Goal: Task Accomplishment & Management: Use online tool/utility

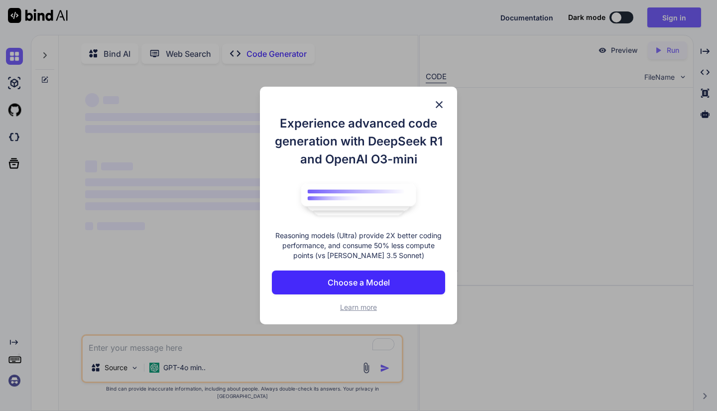
click at [370, 301] on div "Experience advanced code generation with DeepSeek R1 and OpenAI O3-mini Reasoni…" at bounding box center [358, 213] width 173 height 198
click at [365, 307] on span "Learn more" at bounding box center [358, 307] width 37 height 8
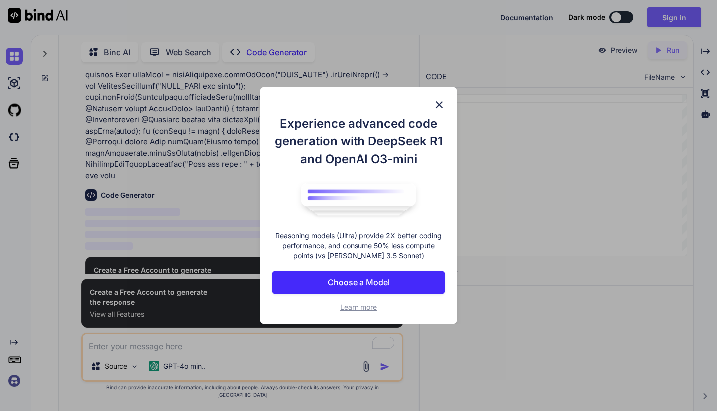
scroll to position [209, 0]
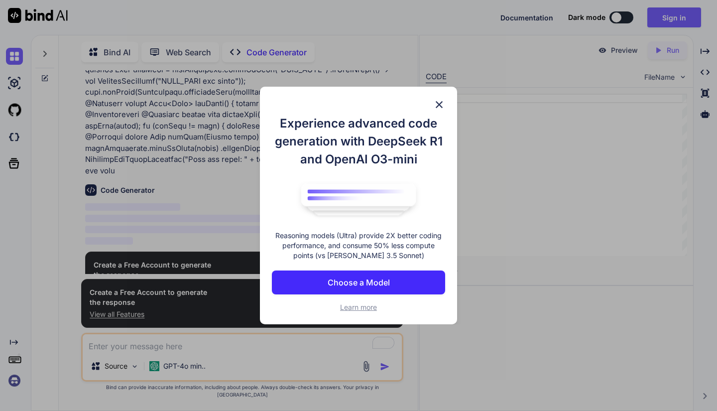
click at [443, 99] on img at bounding box center [439, 105] width 12 height 12
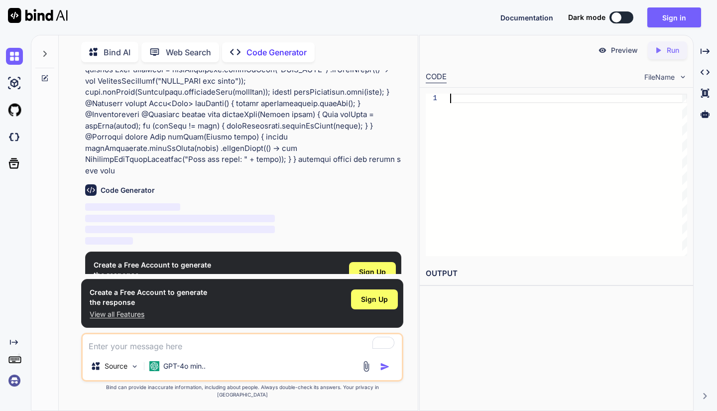
scroll to position [0, 0]
click at [530, 220] on div at bounding box center [568, 175] width 237 height 162
click at [379, 267] on span "Sign Up" at bounding box center [372, 272] width 27 height 10
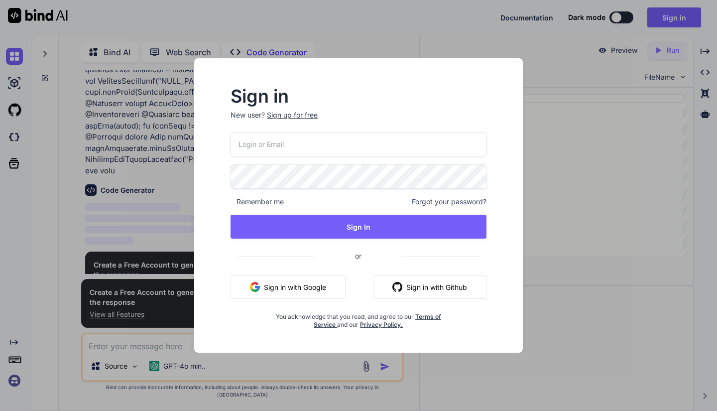
click at [324, 146] on input "email" at bounding box center [358, 144] width 256 height 24
type input "[EMAIL_ADDRESS][DOMAIN_NAME]"
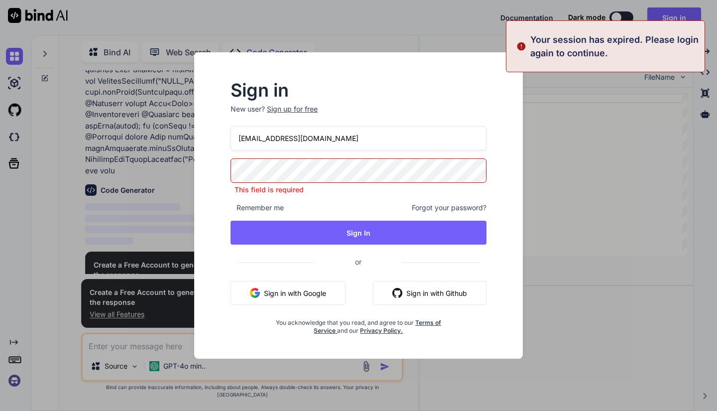
click at [300, 281] on button "Sign in with Google" at bounding box center [287, 293] width 115 height 24
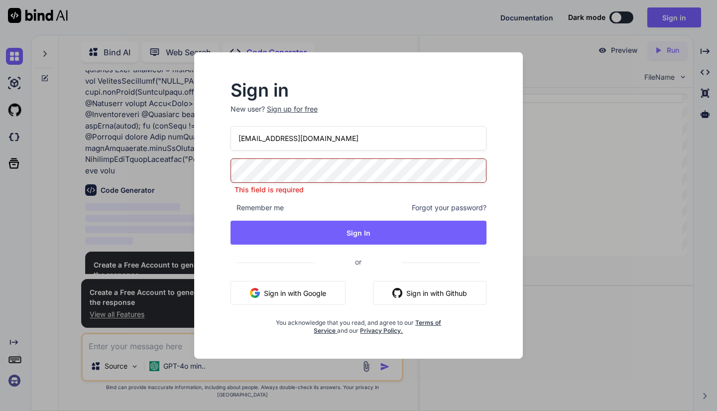
click at [301, 293] on button "Sign in with Google" at bounding box center [287, 293] width 115 height 24
click at [586, 214] on div "Sign in New user? Sign up for free [EMAIL_ADDRESS][DOMAIN_NAME] This field is r…" at bounding box center [358, 205] width 717 height 411
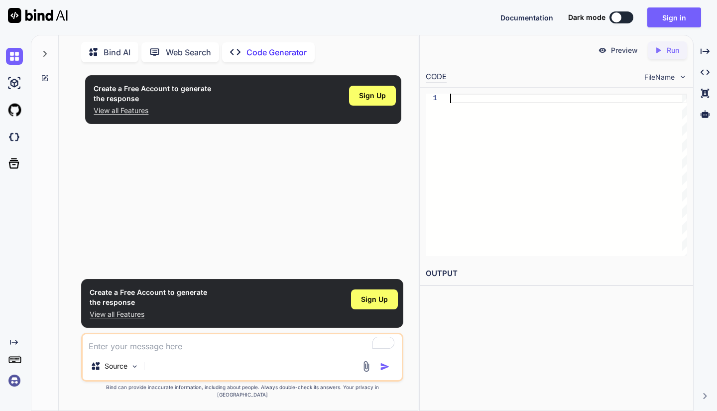
click at [515, 120] on div at bounding box center [568, 175] width 237 height 162
click at [552, 165] on div at bounding box center [568, 175] width 237 height 162
click at [441, 268] on h2 "OUTPUT" at bounding box center [556, 273] width 273 height 23
click at [673, 78] on span "FileName" at bounding box center [659, 77] width 30 height 10
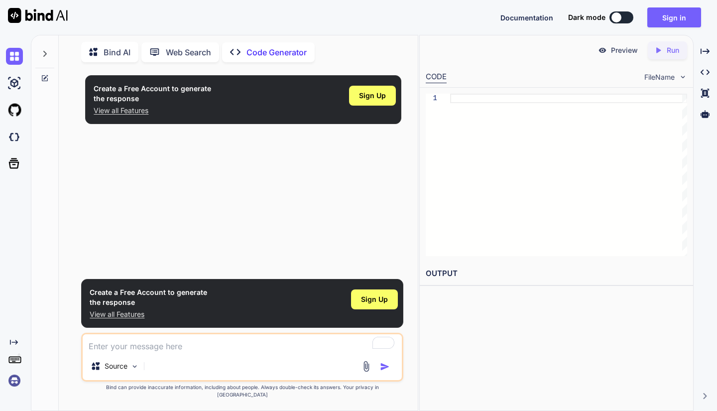
click at [521, 16] on span "Documentation" at bounding box center [526, 17] width 53 height 8
